Goal: Information Seeking & Learning: Compare options

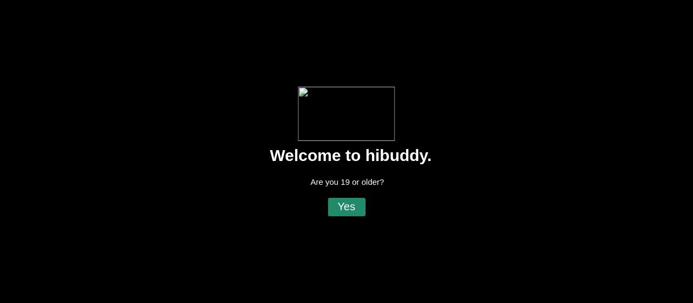
click at [361, 208] on flt-glass-pane at bounding box center [346, 151] width 693 height 303
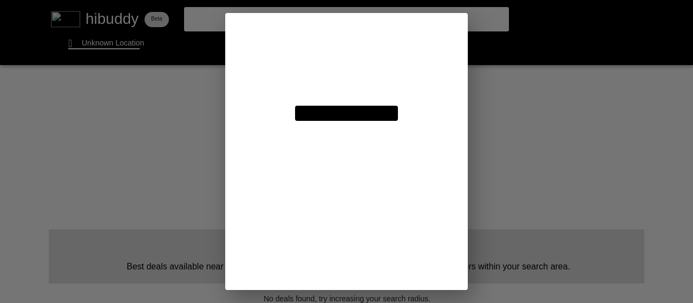
click at [111, 49] on flt-glass-pane at bounding box center [346, 151] width 693 height 303
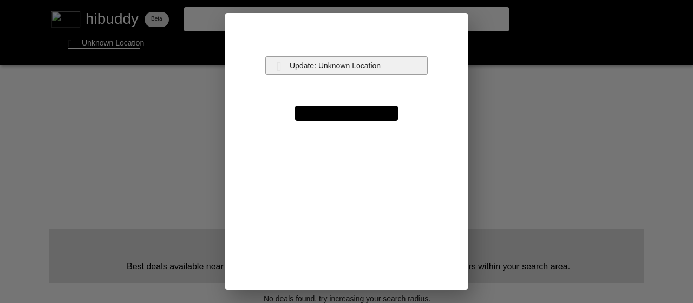
click at [350, 68] on flt-glass-pane at bounding box center [346, 151] width 693 height 303
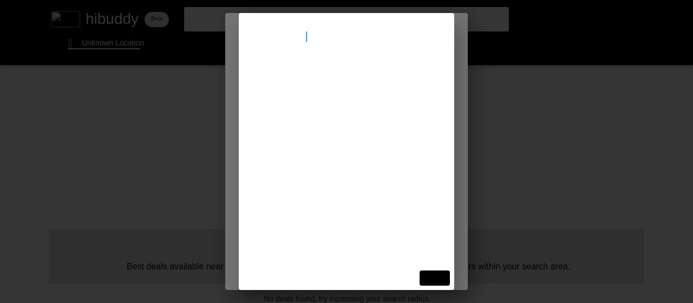
type input "[STREET_ADDRESS]"
click at [372, 92] on flt-glass-pane at bounding box center [346, 151] width 693 height 303
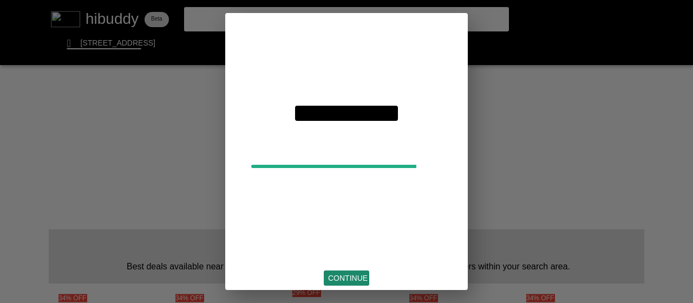
drag, startPoint x: 354, startPoint y: 268, endPoint x: 353, endPoint y: 282, distance: 13.6
click at [353, 282] on flt-glass-pane at bounding box center [346, 151] width 693 height 303
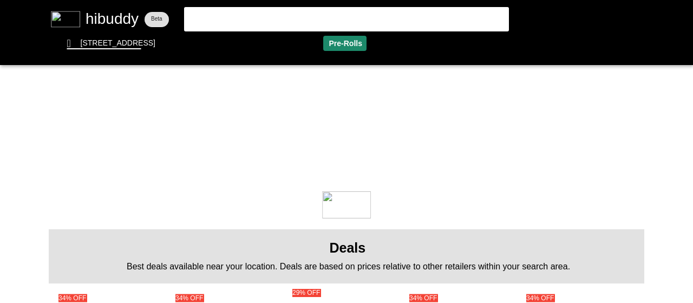
click at [357, 48] on flt-glass-pane at bounding box center [346, 151] width 693 height 303
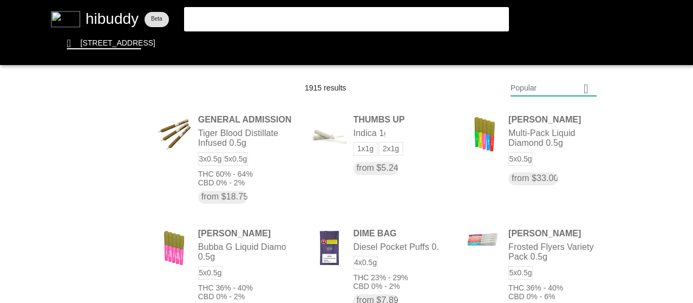
click at [586, 90] on flt-glass-pane at bounding box center [346, 151] width 693 height 303
click at [553, 242] on flt-glass-pane at bounding box center [346, 151] width 693 height 303
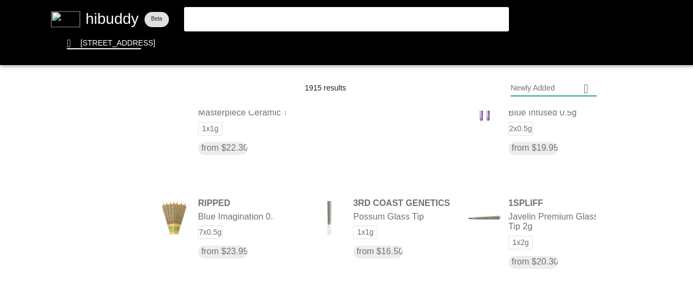
click at [373, 152] on flt-glass-pane at bounding box center [346, 151] width 693 height 303
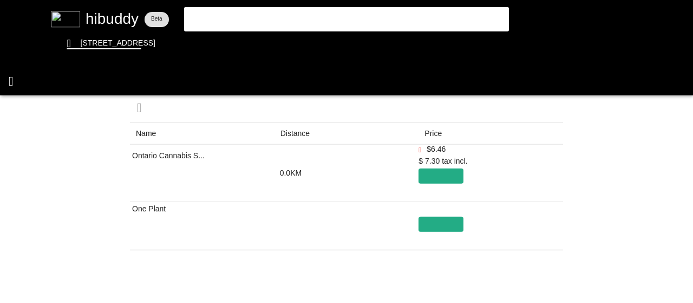
click at [16, 81] on flt-glass-pane at bounding box center [346, 151] width 693 height 303
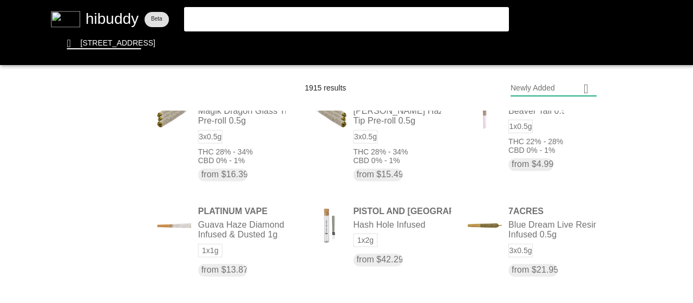
click at [561, 89] on flt-glass-pane at bounding box center [346, 151] width 693 height 303
click at [555, 125] on flt-glass-pane at bounding box center [346, 151] width 693 height 303
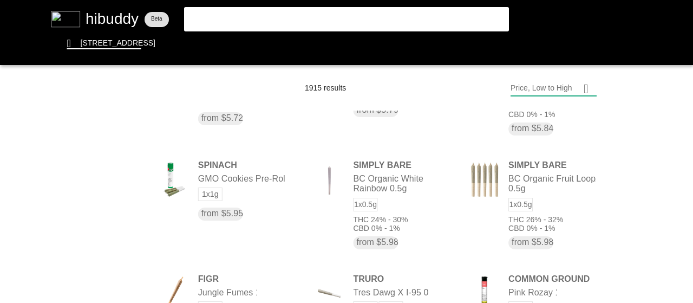
click at [383, 187] on flt-glass-pane at bounding box center [346, 151] width 693 height 303
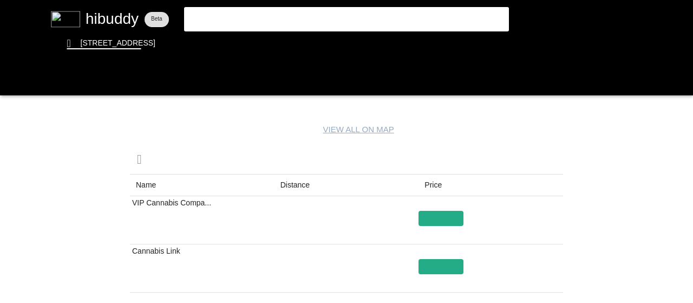
click at [284, 186] on flt-glass-pane at bounding box center [346, 151] width 693 height 303
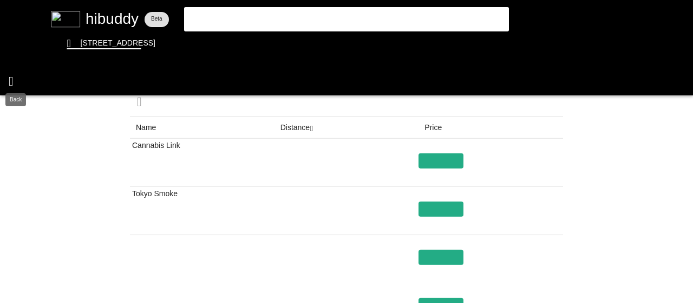
click at [24, 79] on flt-glass-pane at bounding box center [346, 151] width 693 height 303
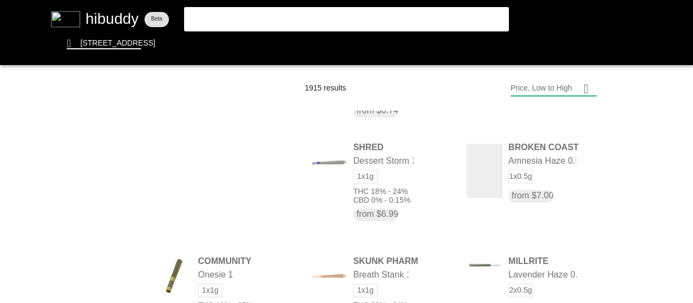
click at [278, 197] on flt-glass-pane at bounding box center [346, 151] width 693 height 303
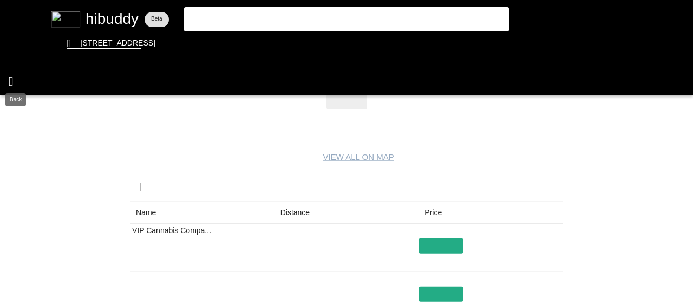
click at [13, 80] on flt-glass-pane at bounding box center [346, 151] width 693 height 303
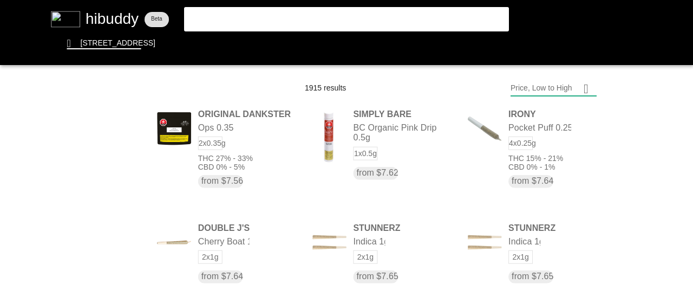
click at [323, 172] on flt-glass-pane at bounding box center [346, 151] width 693 height 303
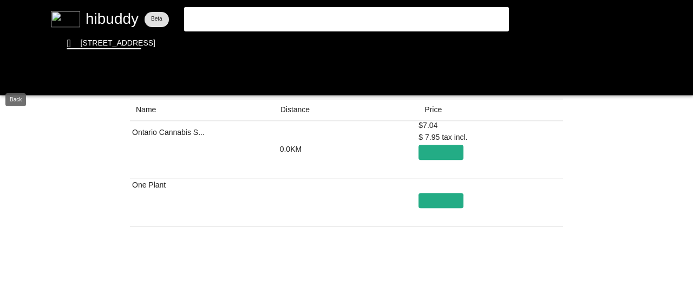
click at [21, 94] on flt-glass-pane at bounding box center [346, 151] width 693 height 303
click at [25, 88] on flt-glass-pane at bounding box center [346, 151] width 693 height 303
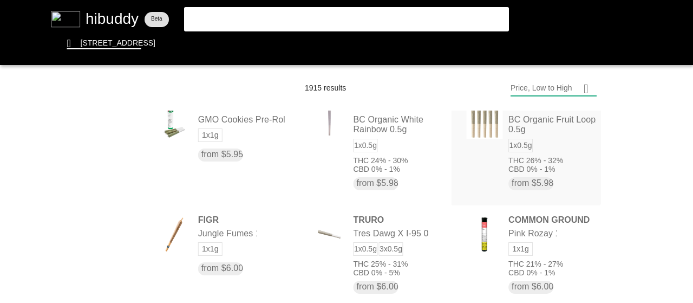
click at [475, 152] on flt-glass-pane at bounding box center [346, 151] width 693 height 303
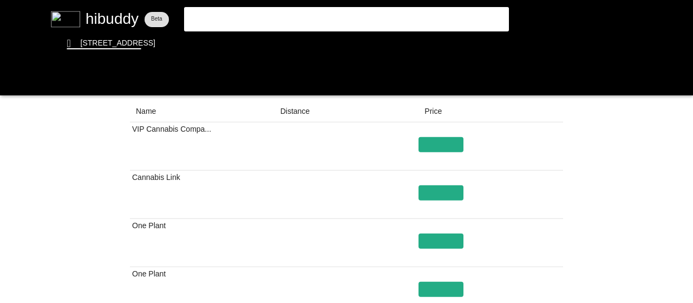
click at [285, 119] on flt-glass-pane at bounding box center [346, 151] width 693 height 303
click at [27, 83] on flt-glass-pane at bounding box center [346, 151] width 693 height 303
